Goal: Find contact information

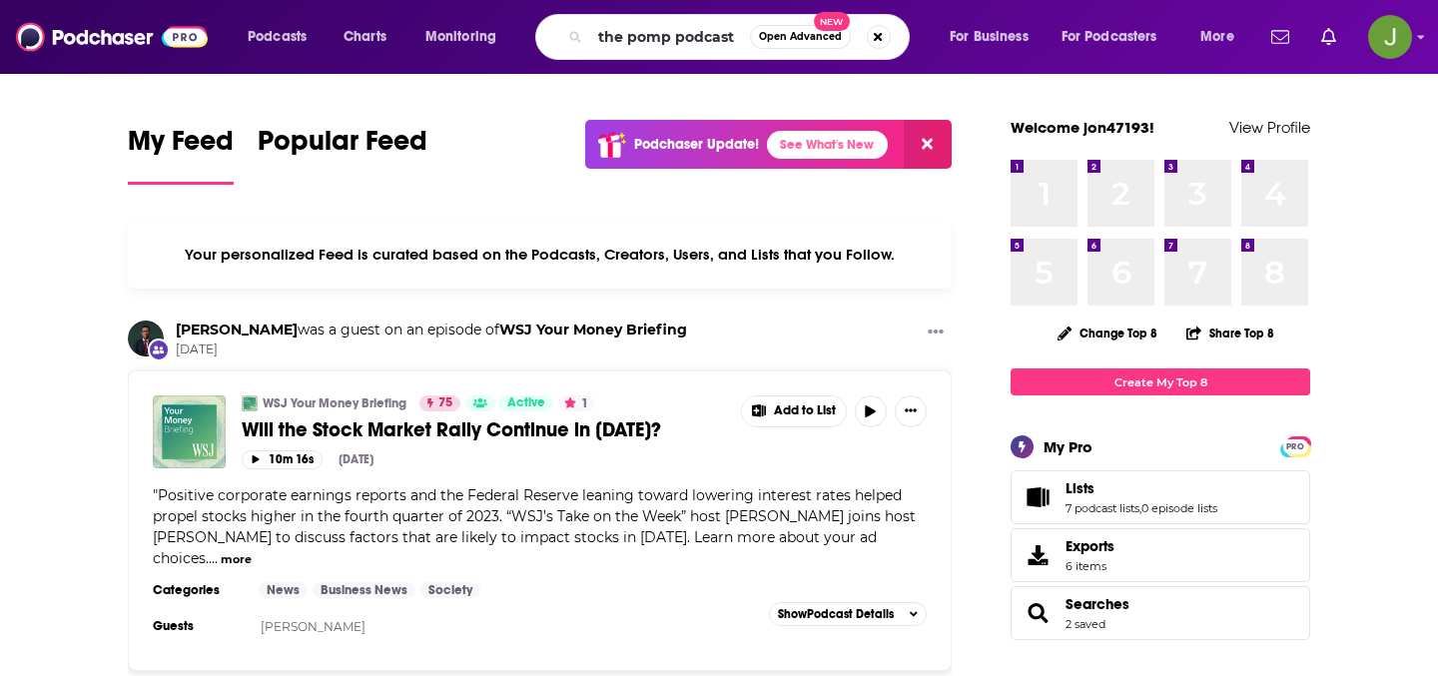
type input "the pomp podcast"
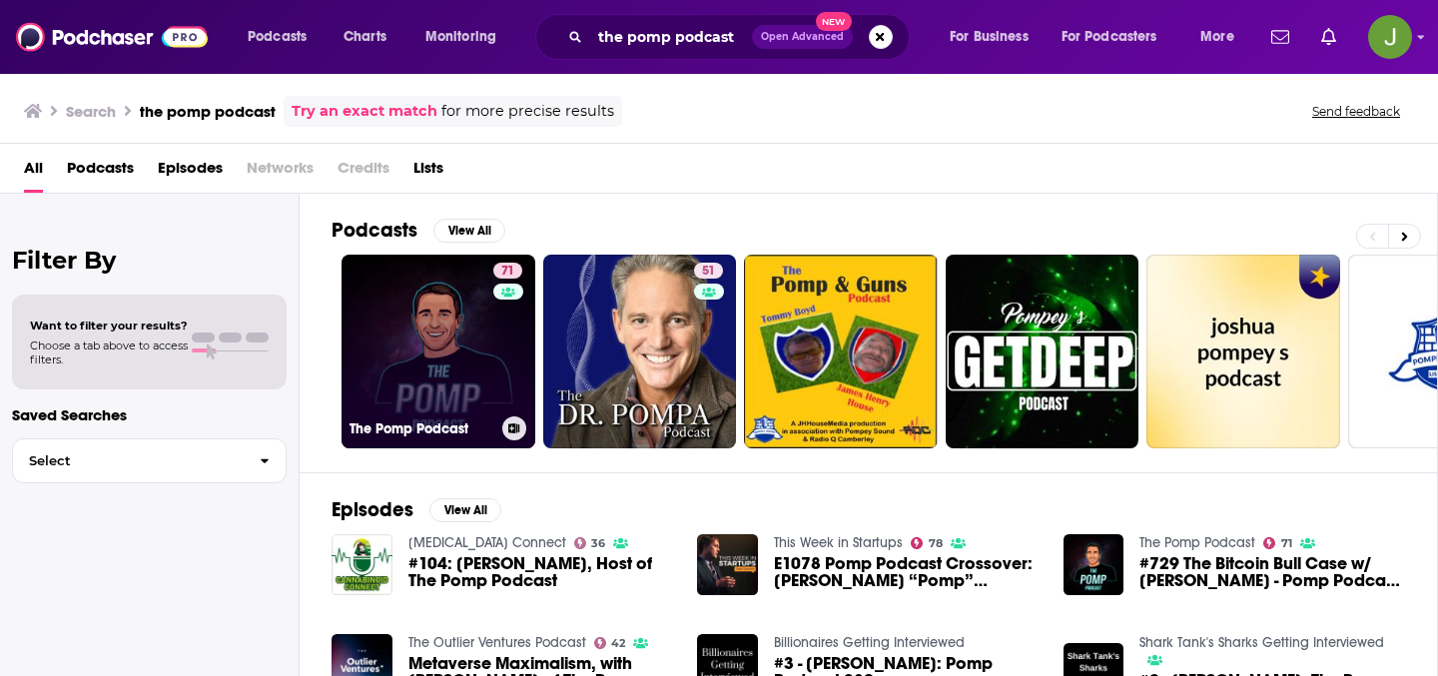
click at [429, 300] on link "71 The Pomp Podcast" at bounding box center [439, 352] width 194 height 194
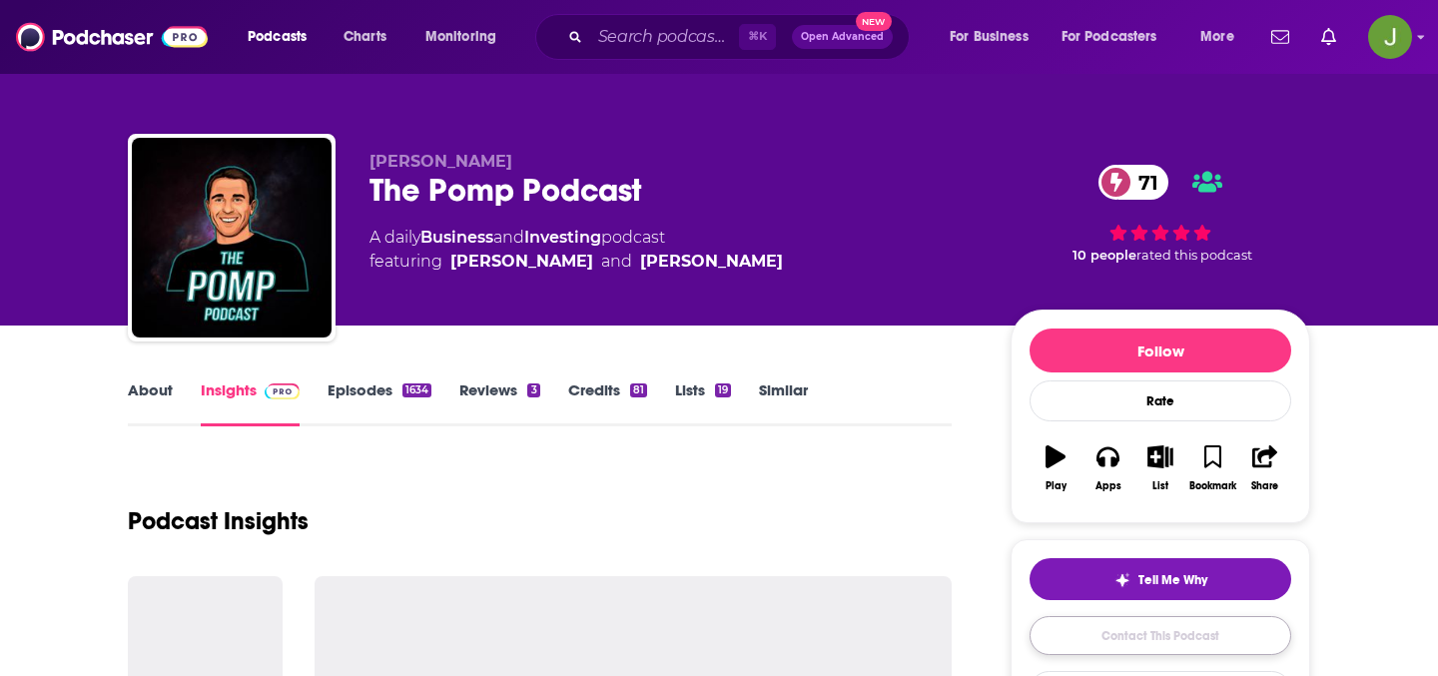
click at [1149, 654] on link "Contact This Podcast" at bounding box center [1161, 635] width 262 height 39
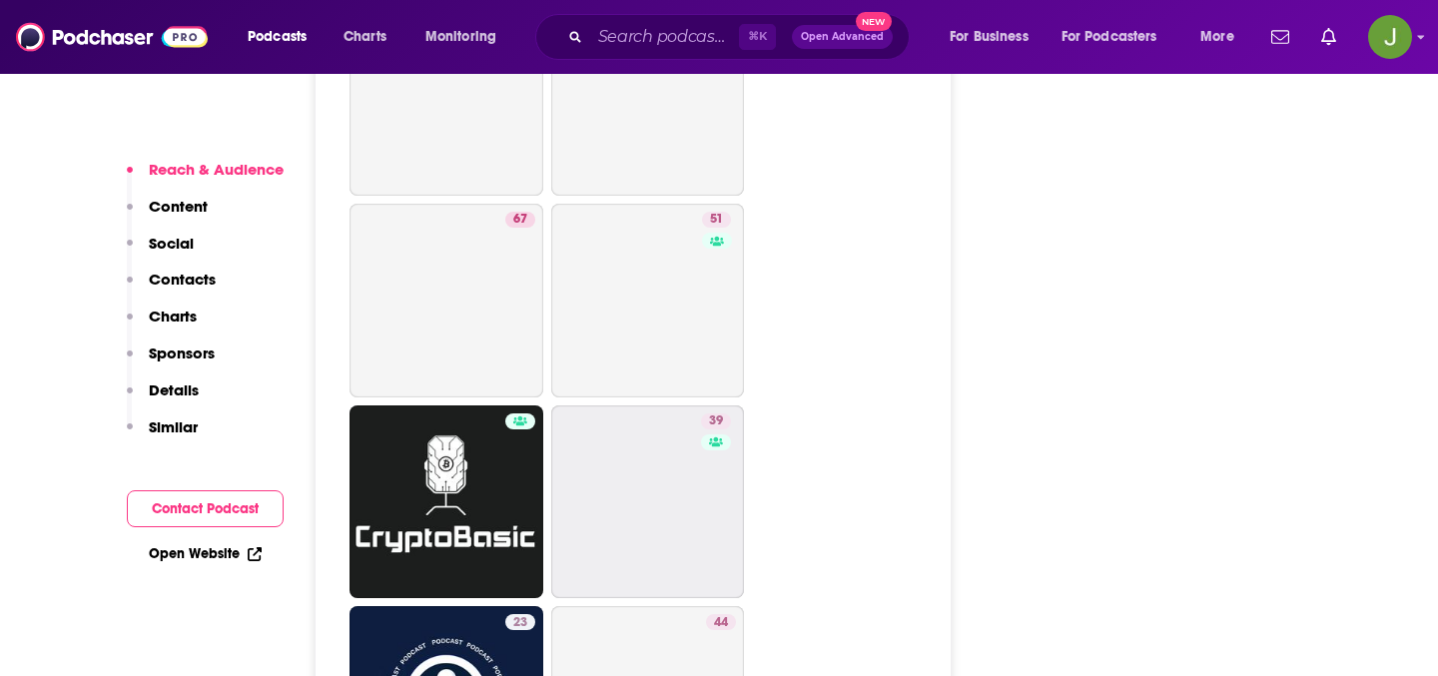
click at [185, 272] on p "Contacts" at bounding box center [182, 279] width 67 height 19
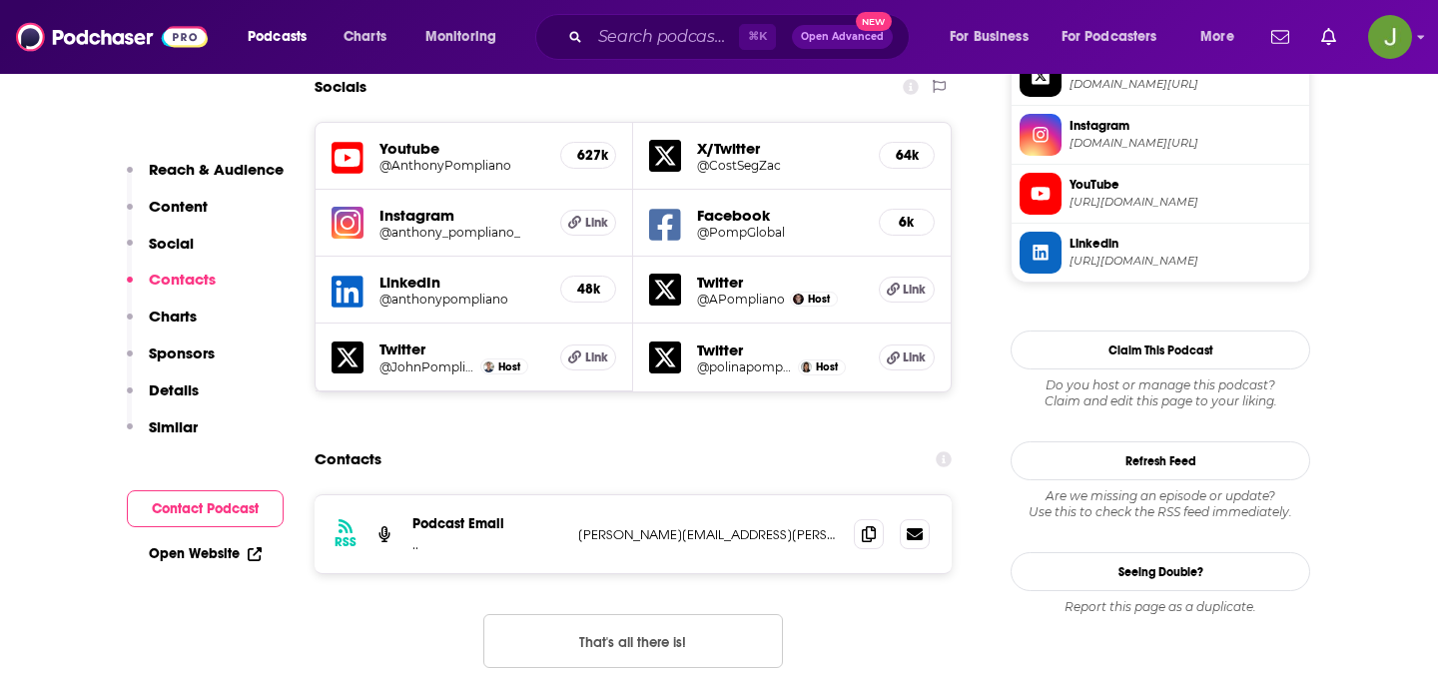
scroll to position [1825, 0]
drag, startPoint x: 565, startPoint y: 400, endPoint x: 832, endPoint y: 400, distance: 266.7
click at [832, 496] on div "RSS Podcast Email .. [PERSON_NAME][EMAIL_ADDRESS][PERSON_NAME][DOMAIN_NAME] [PE…" at bounding box center [633, 535] width 637 height 78
copy div ".. [PERSON_NAME][EMAIL_ADDRESS][PERSON_NAME][DOMAIN_NAME]"
click at [615, 46] on input "Search podcasts, credits, & more..." at bounding box center [664, 37] width 149 height 32
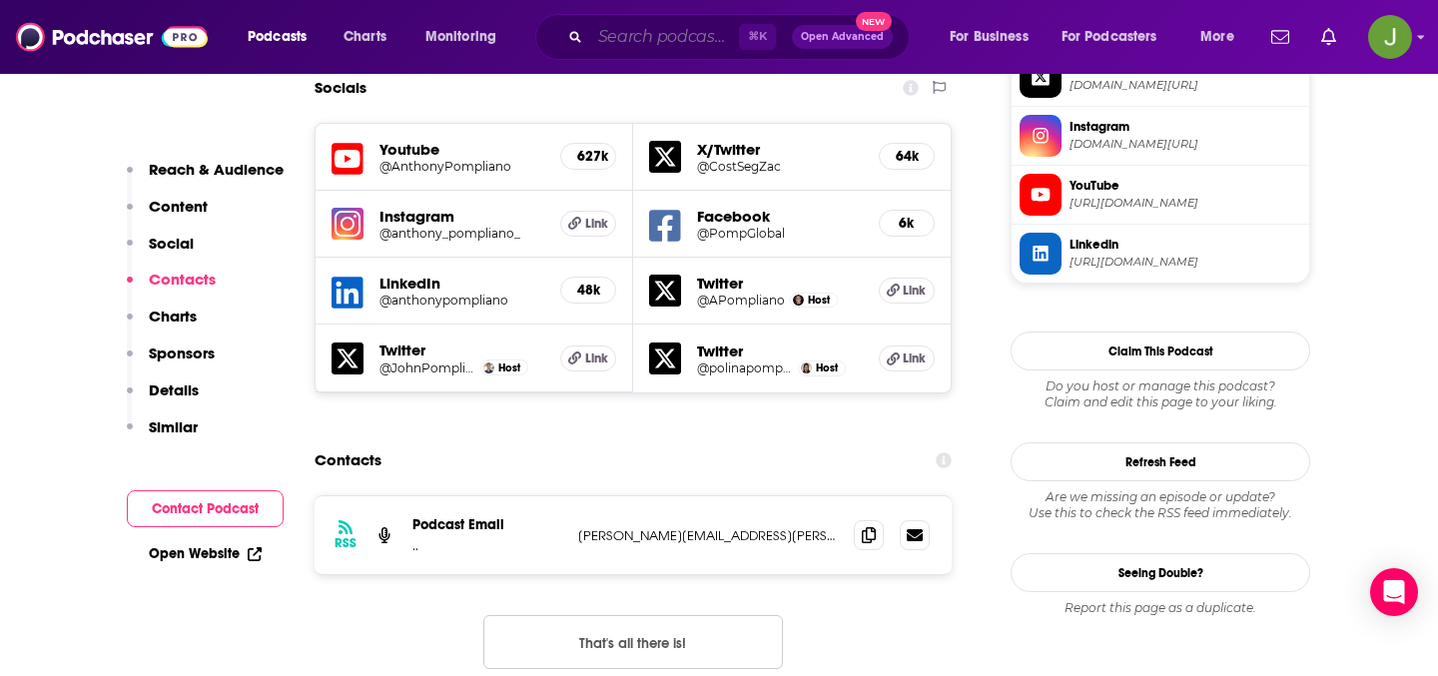
paste input "The Bitcoin Layer"
type input "The Bitcoin Layer"
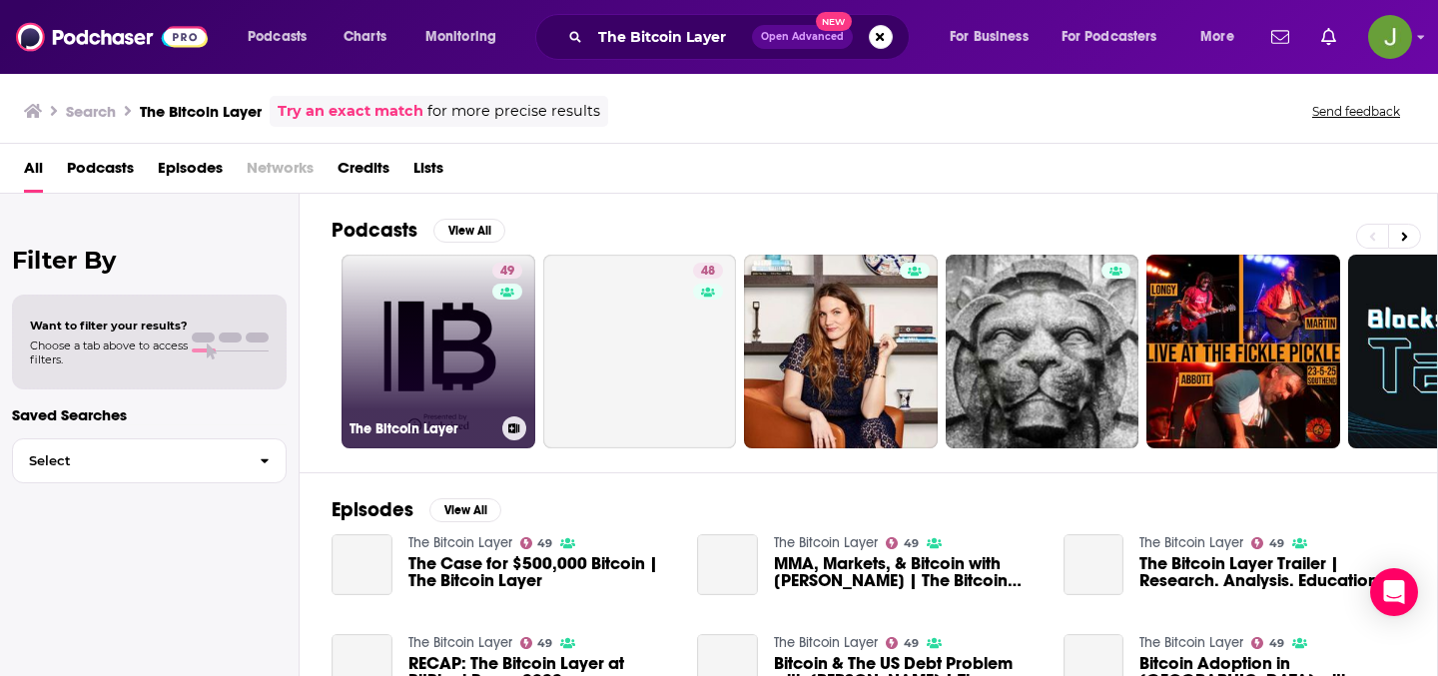
click at [417, 311] on link "49 The Bitcoin Layer" at bounding box center [439, 352] width 194 height 194
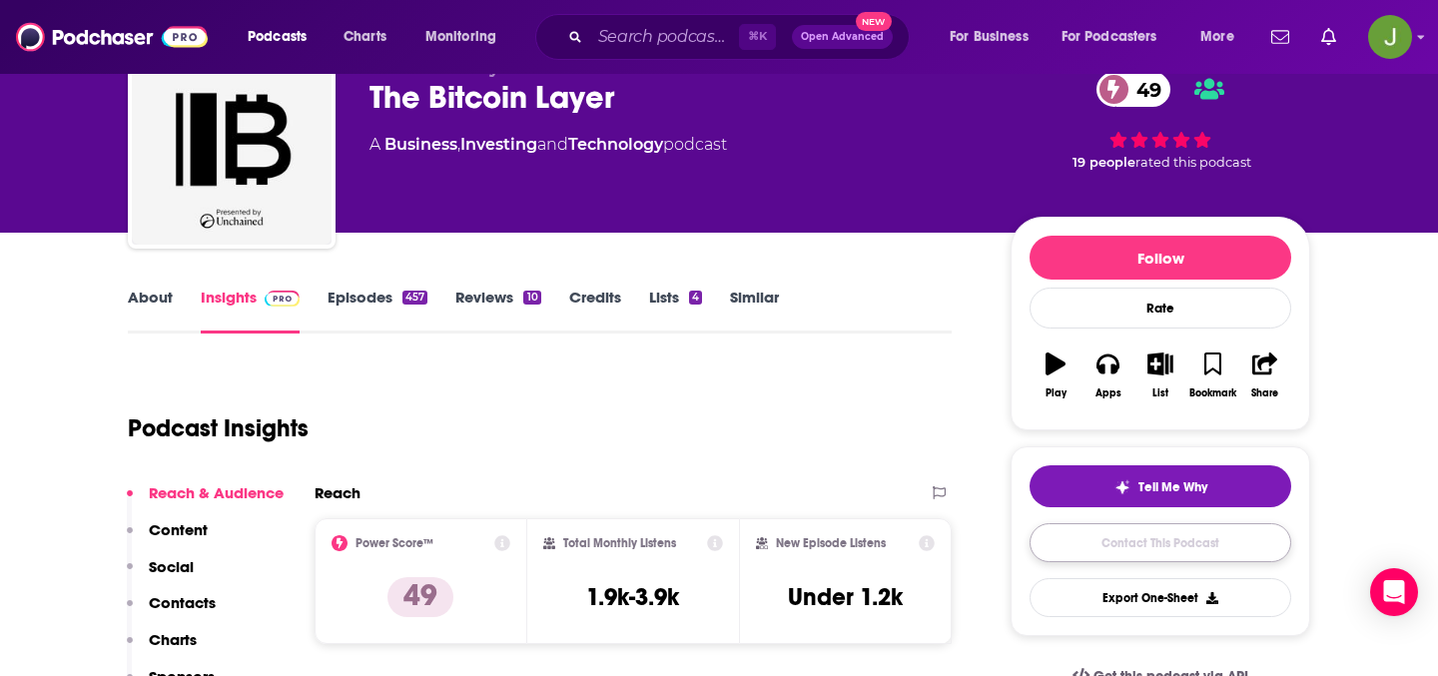
click at [1074, 545] on link "Contact This Podcast" at bounding box center [1161, 542] width 262 height 39
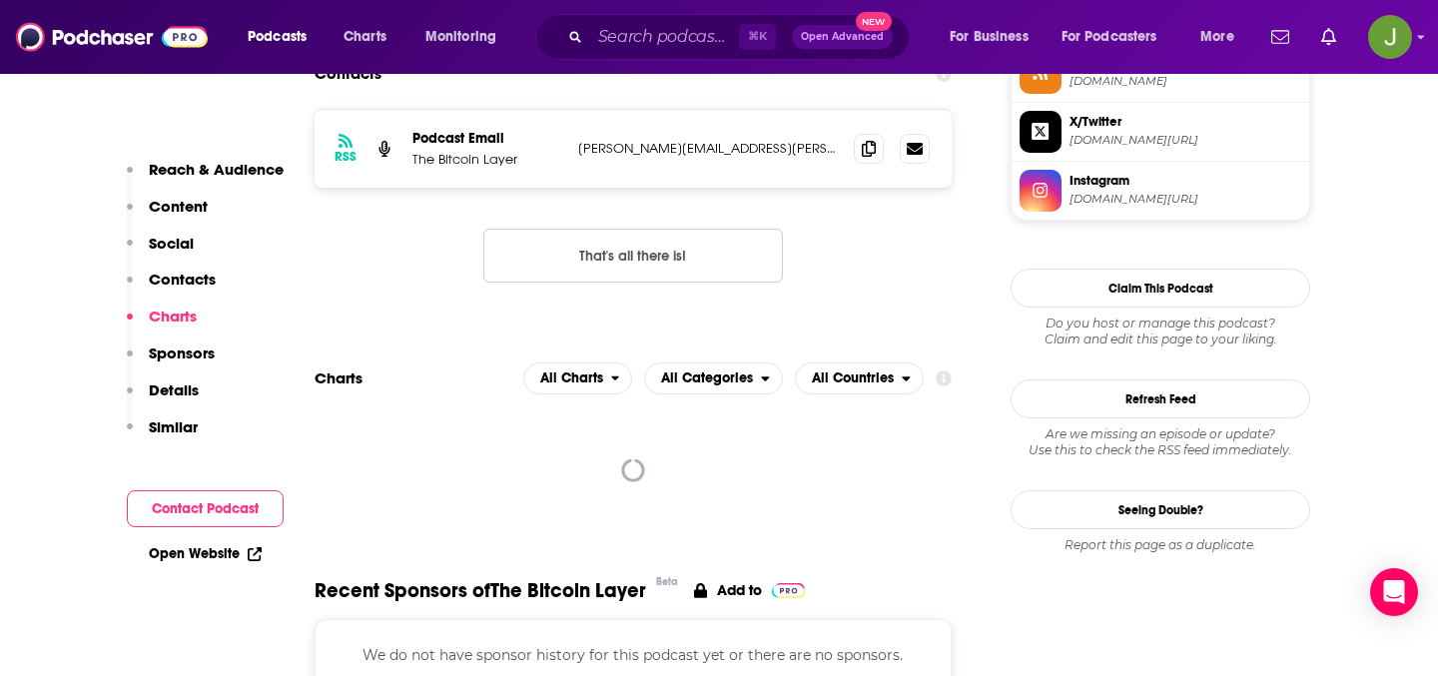
click at [1074, 549] on div "Report this page as a duplicate." at bounding box center [1161, 545] width 300 height 16
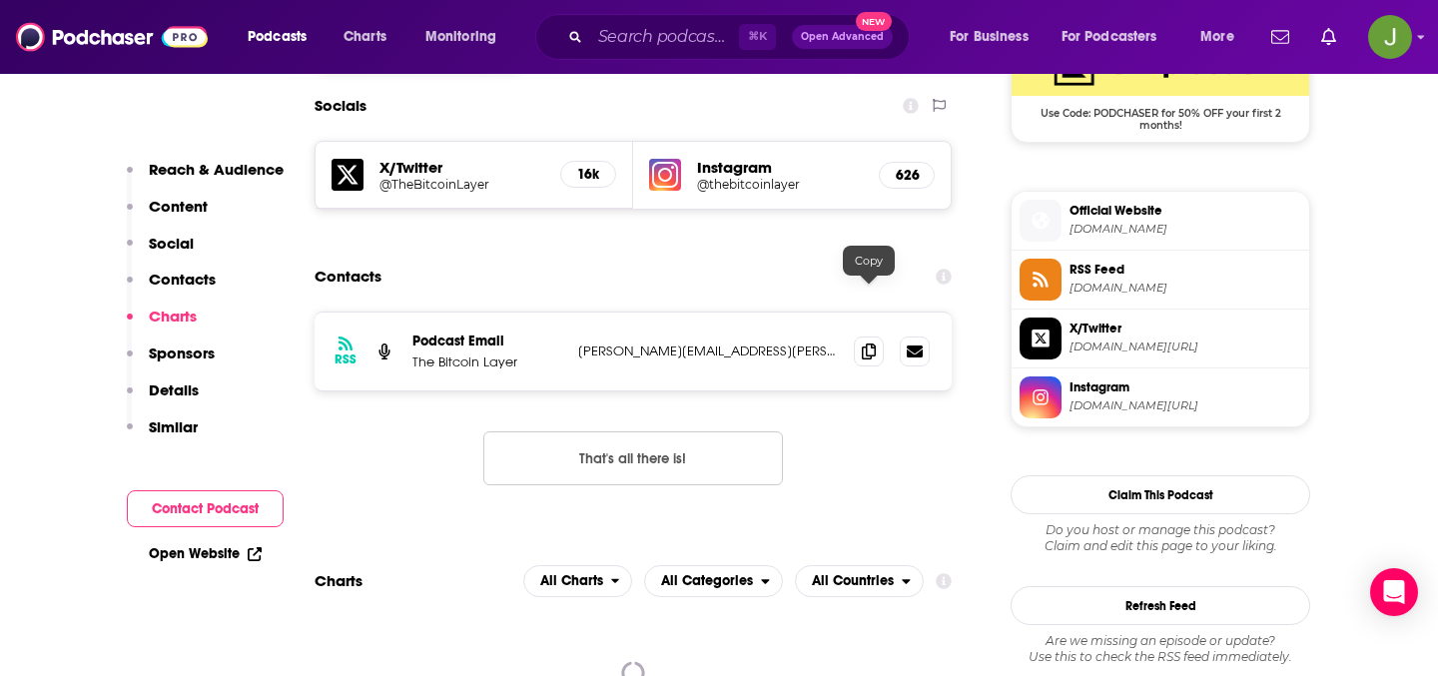
scroll to position [1663, 0]
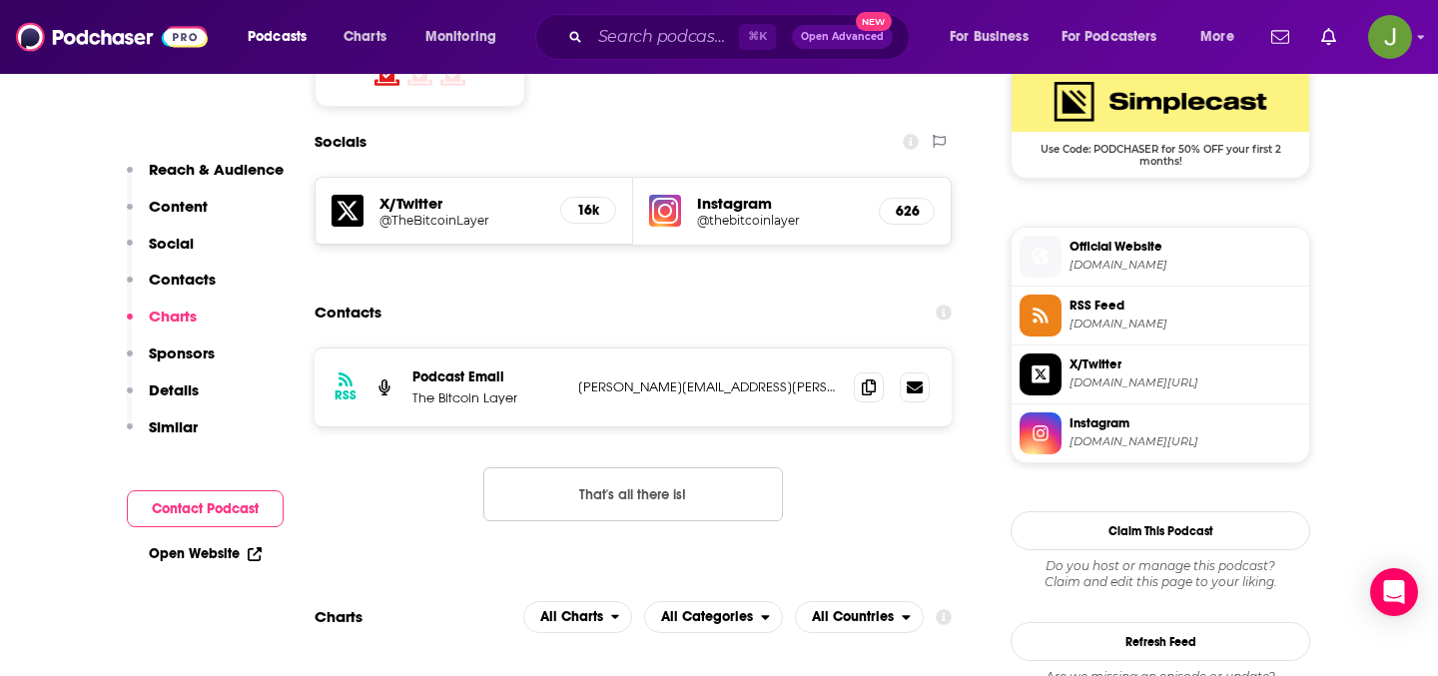
click at [468, 213] on h5 "@TheBitcoinLayer" at bounding box center [462, 220] width 165 height 15
